Goal: Find specific page/section: Find specific page/section

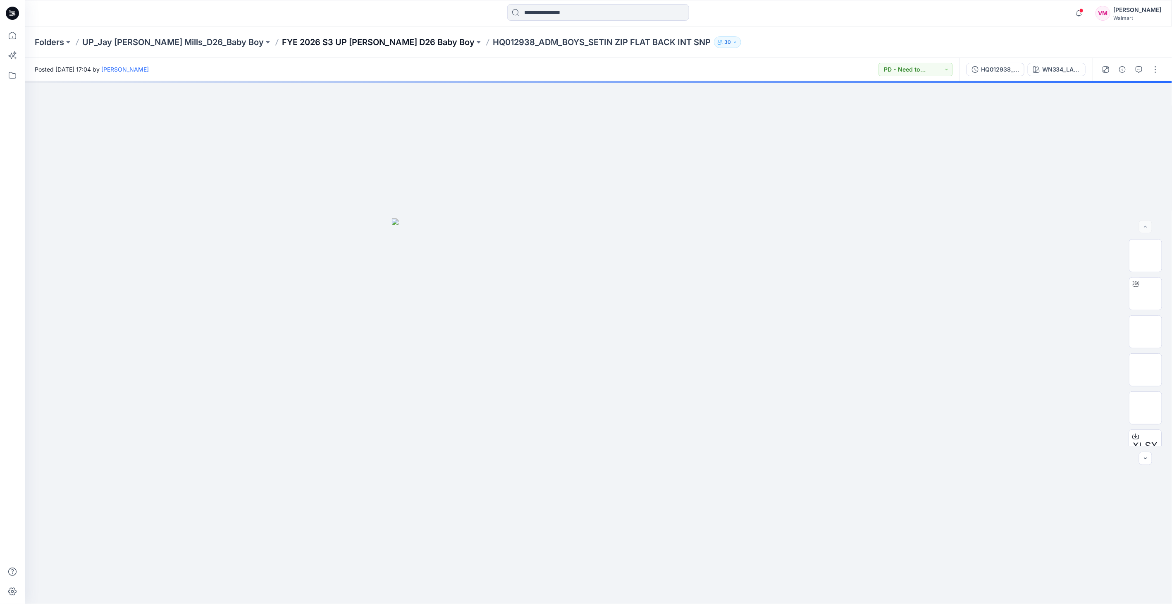
click at [354, 45] on p "FYE 2026 S3 UP [PERSON_NAME] D26 Baby Boy" at bounding box center [378, 42] width 193 height 12
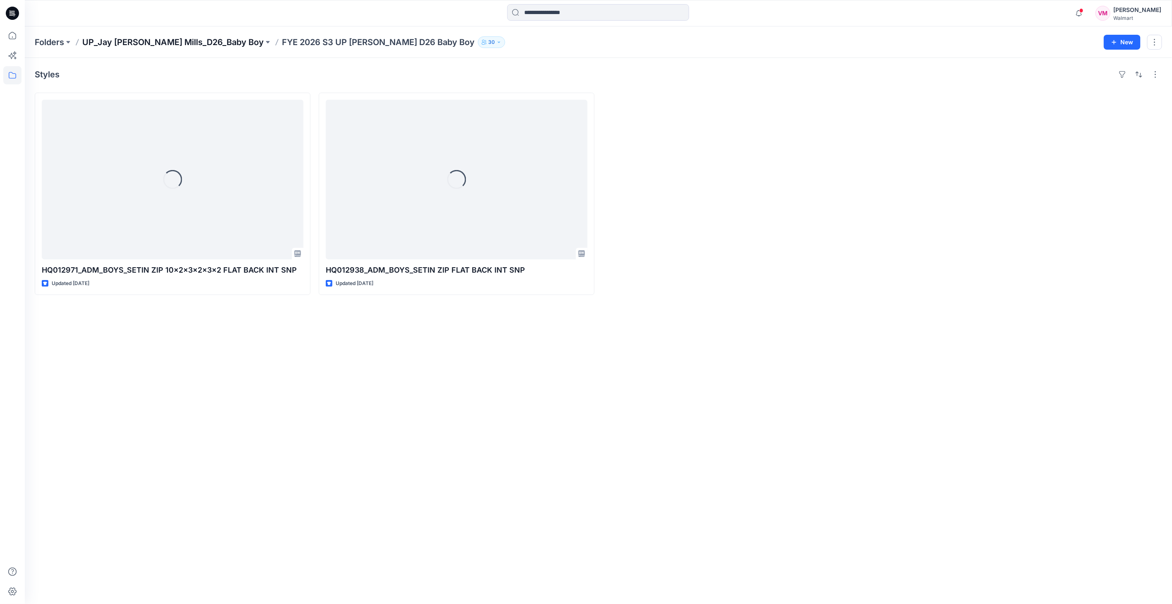
click at [188, 40] on p "UP_Jay [PERSON_NAME] Mills_D26_Baby Boy" at bounding box center [173, 42] width 182 height 12
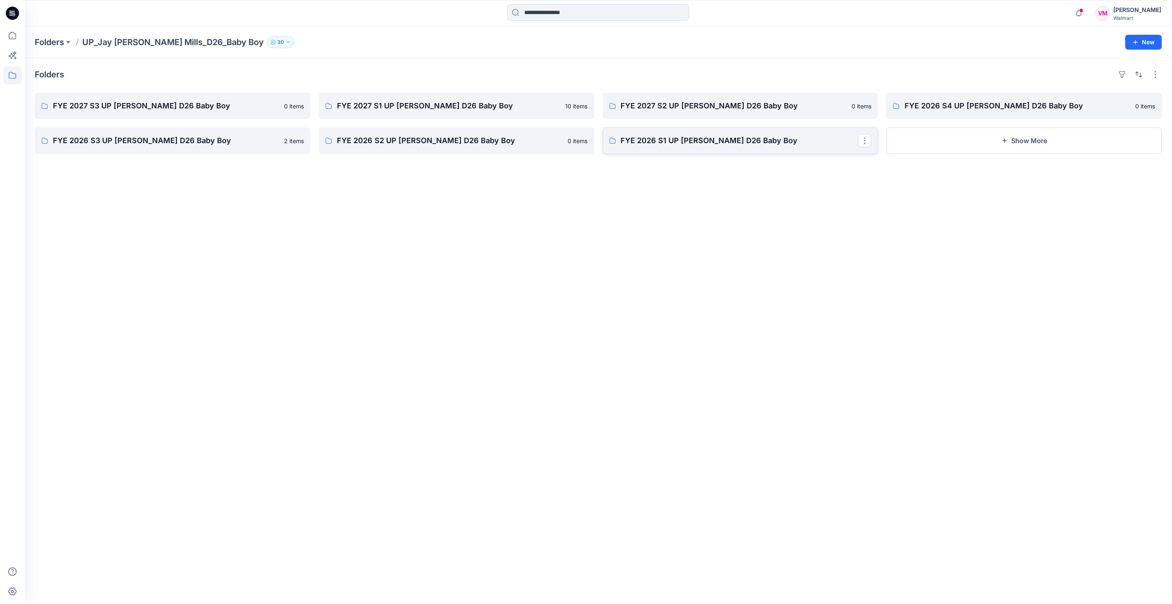
click at [641, 136] on p "FYE 2026 S1 UP [PERSON_NAME] D26 Baby Boy" at bounding box center [740, 141] width 238 height 12
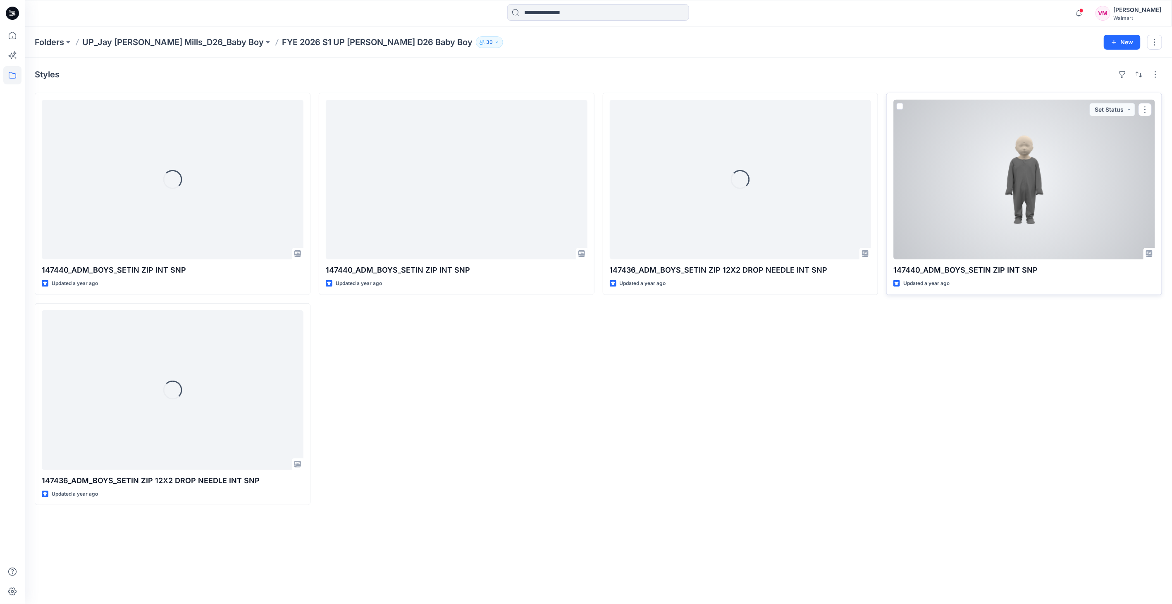
click at [1059, 196] on div at bounding box center [1025, 180] width 262 height 160
